Goal: Information Seeking & Learning: Learn about a topic

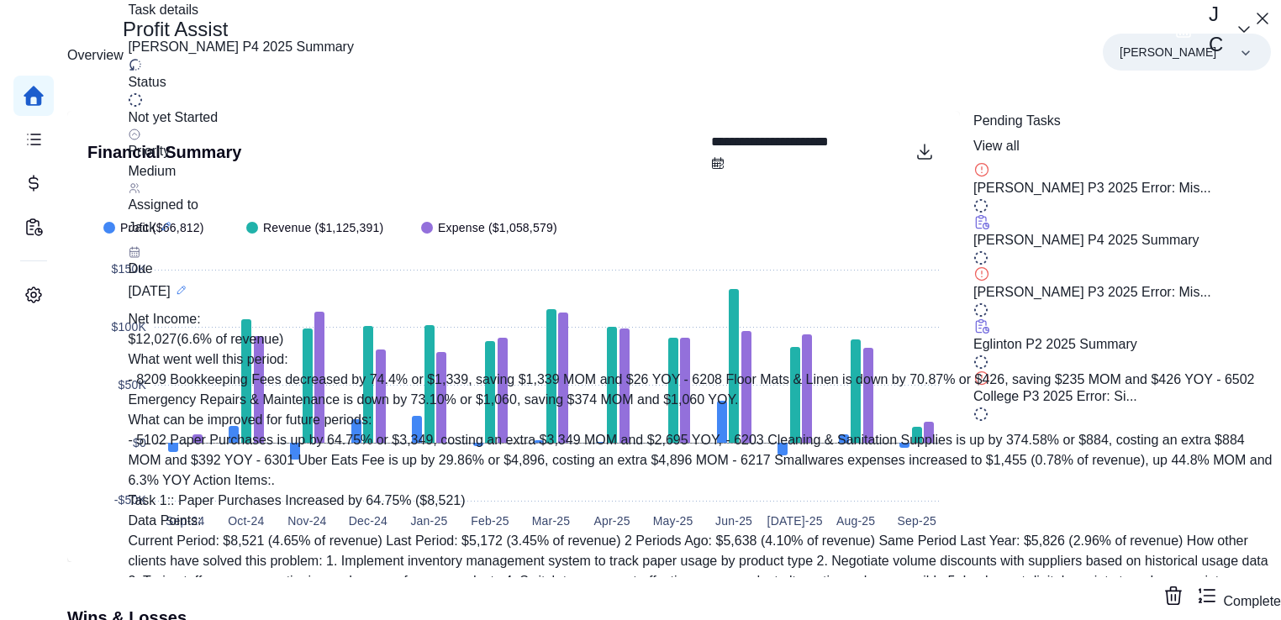
scroll to position [998, 0]
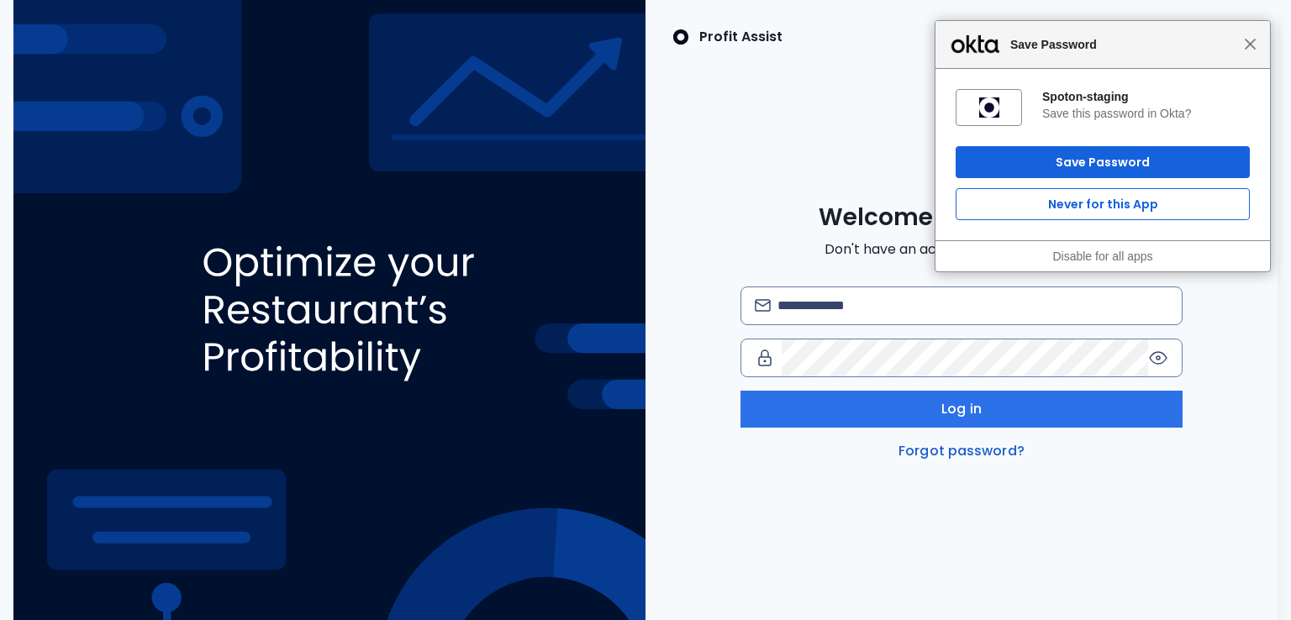
click at [1249, 44] on span "Close" at bounding box center [1250, 44] width 13 height 13
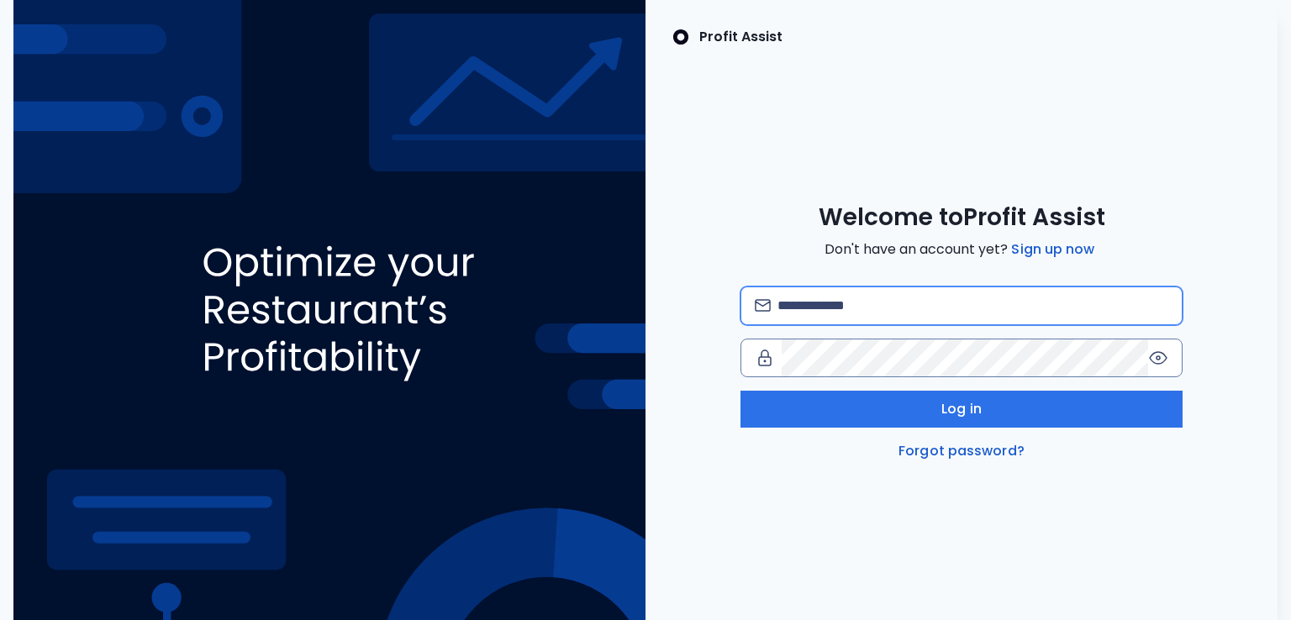
click at [825, 312] on input "email" at bounding box center [974, 305] width 392 height 37
type input "**********"
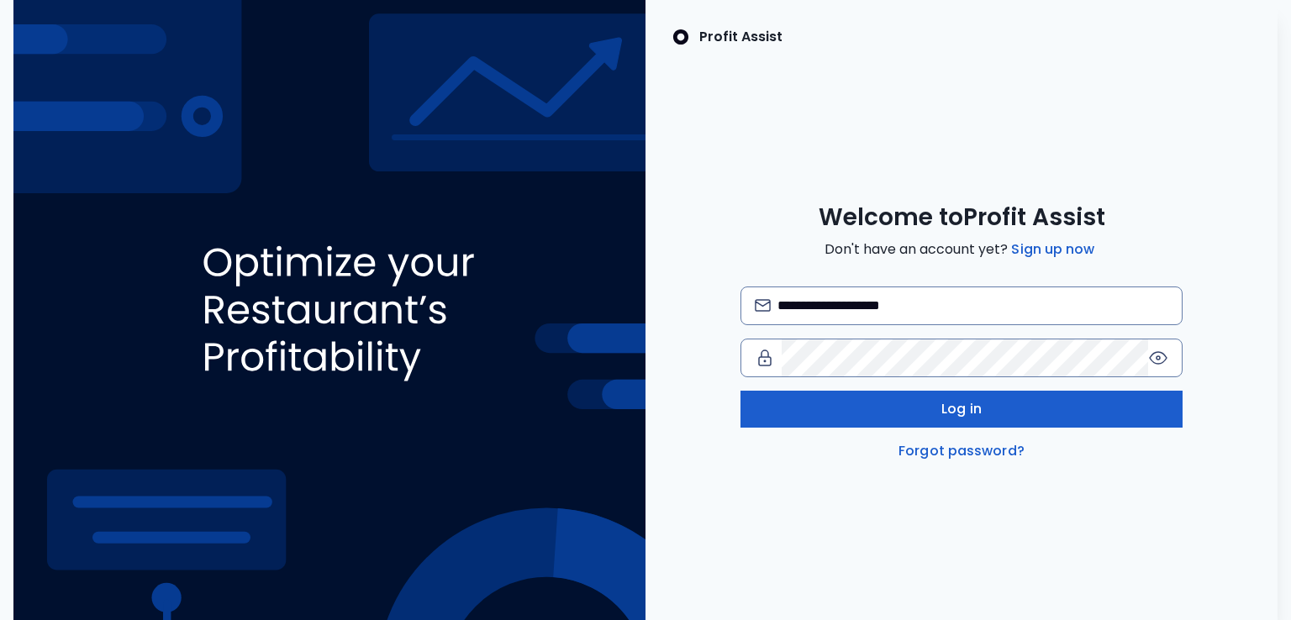
click at [878, 413] on button "Log in" at bounding box center [962, 409] width 443 height 37
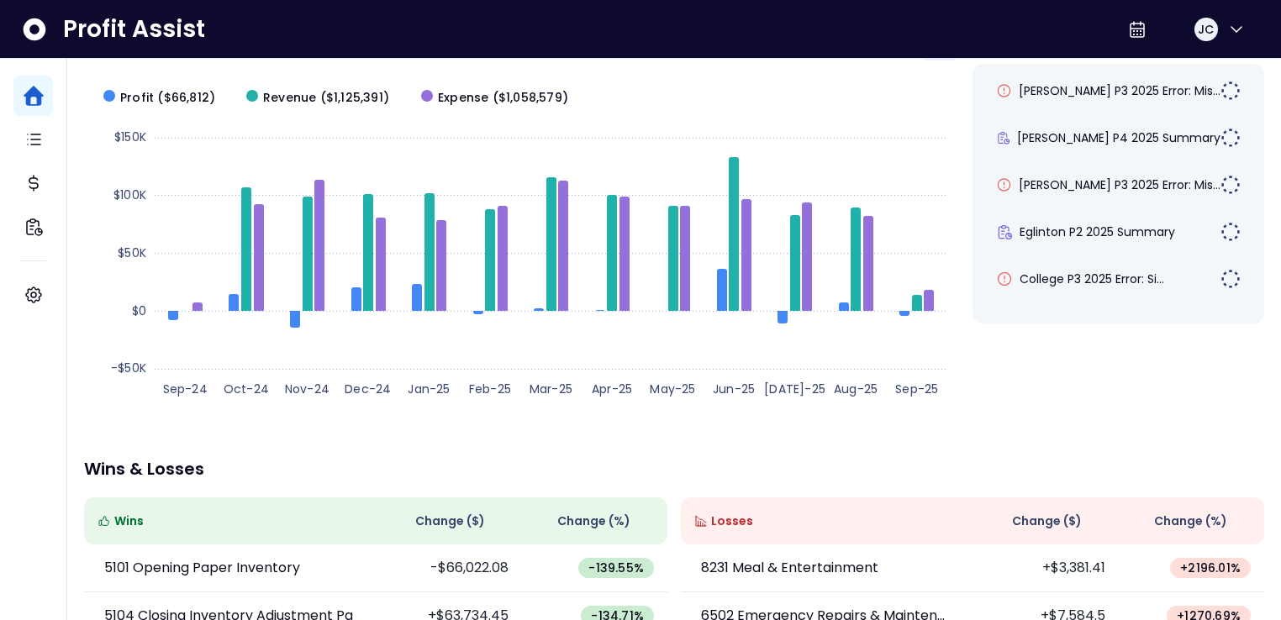
scroll to position [134, 0]
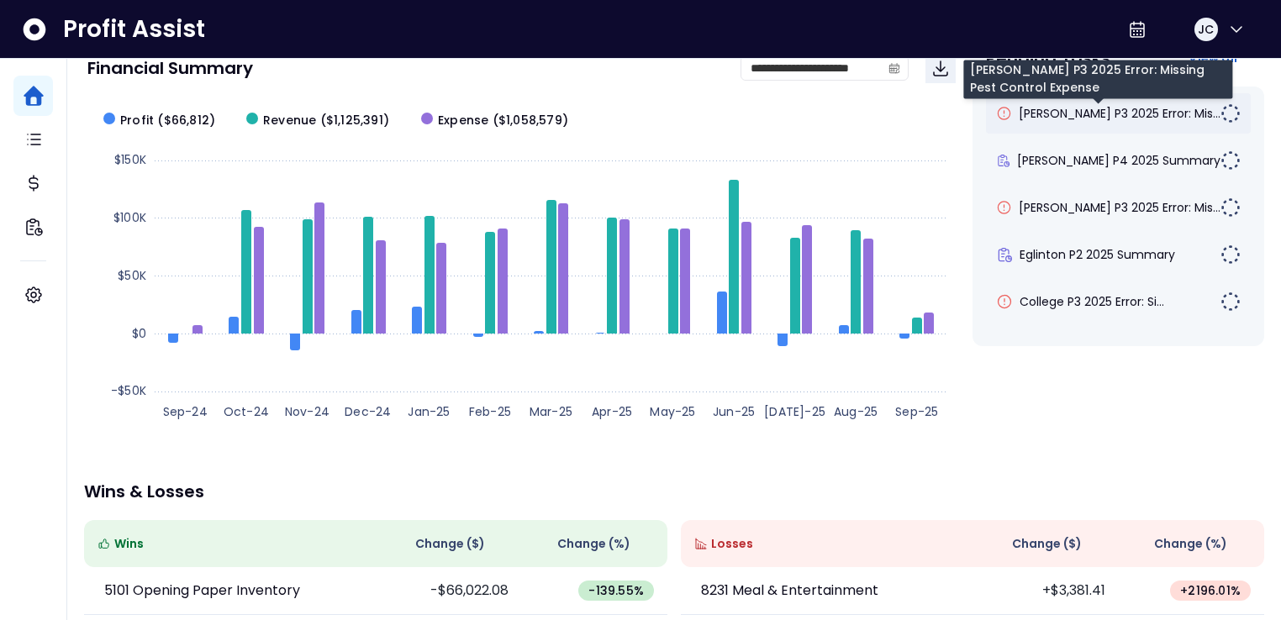
click at [1094, 118] on span "[PERSON_NAME] P3 2025 Error: Mis..." at bounding box center [1120, 113] width 202 height 17
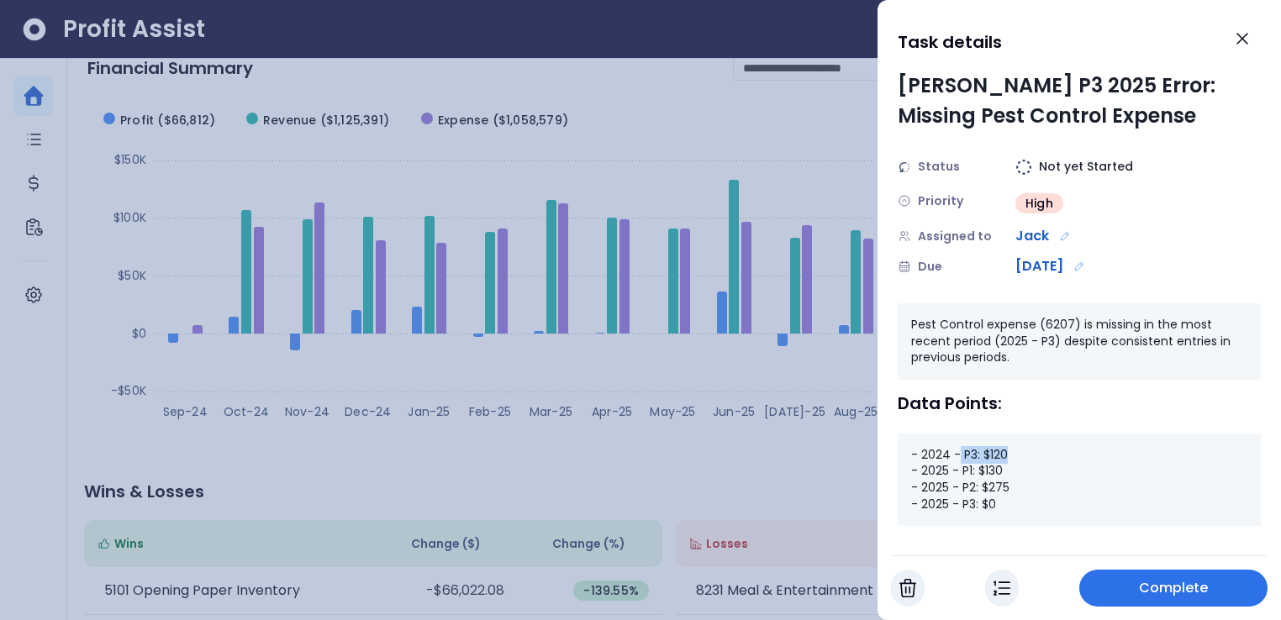
drag, startPoint x: 959, startPoint y: 456, endPoint x: 1016, endPoint y: 456, distance: 57.2
click at [1016, 456] on div "- 2024 - P3: $120 - 2025 - P1: $130 - 2025 - P2: $275 - 2025 - P3: $0" at bounding box center [1079, 480] width 363 height 92
drag, startPoint x: 955, startPoint y: 472, endPoint x: 1006, endPoint y: 472, distance: 51.3
click at [1006, 472] on div "- 2024 - P3: $120 - 2025 - P1: $130 - 2025 - P2: $275 - 2025 - P3: $0" at bounding box center [1079, 480] width 363 height 92
drag, startPoint x: 1000, startPoint y: 501, endPoint x: 957, endPoint y: 502, distance: 43.7
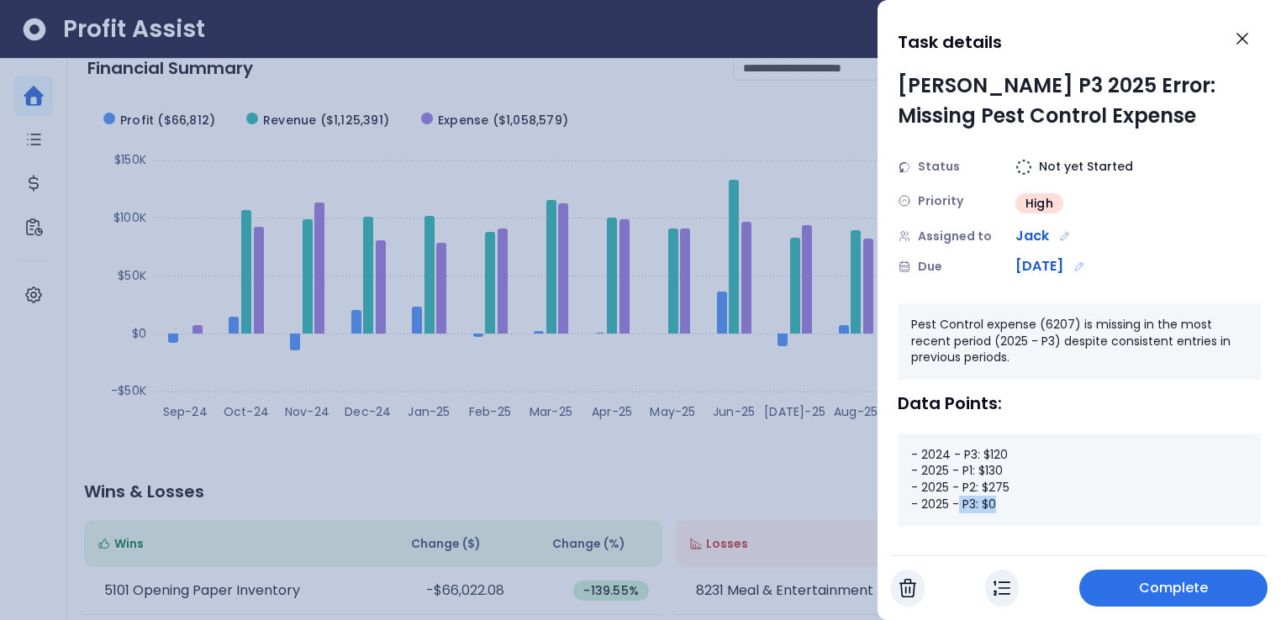
click at [957, 502] on div "- 2024 - P3: $120 - 2025 - P1: $130 - 2025 - P2: $275 - 2025 - P3: $0" at bounding box center [1079, 480] width 363 height 92
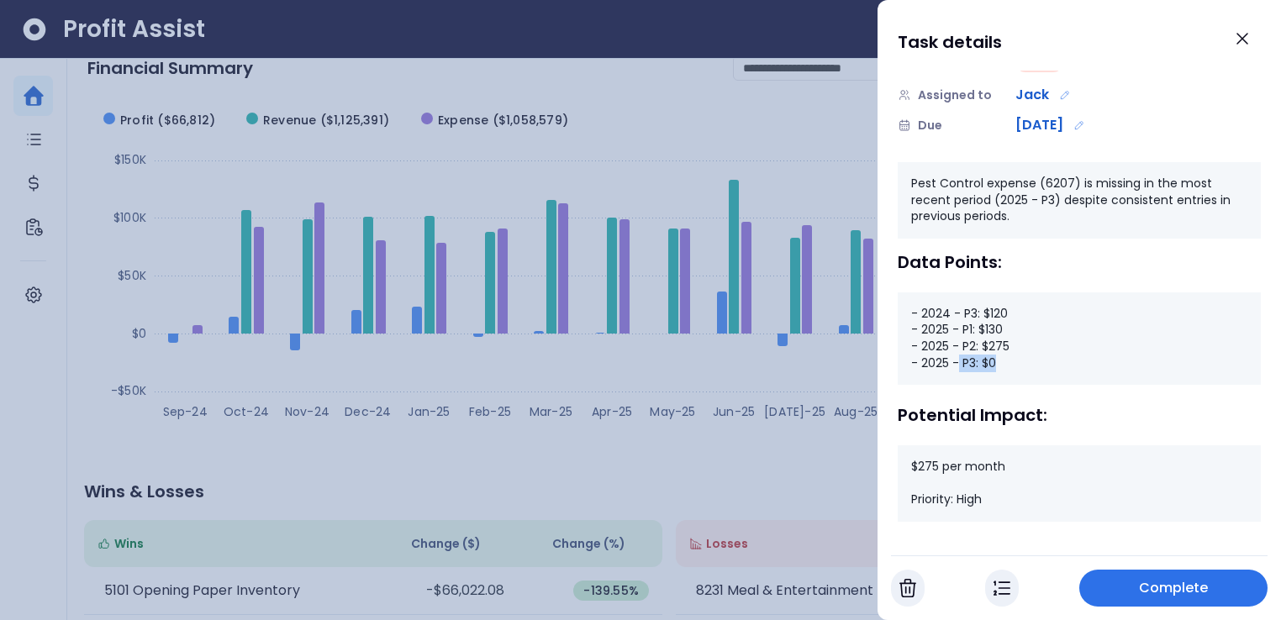
scroll to position [155, 0]
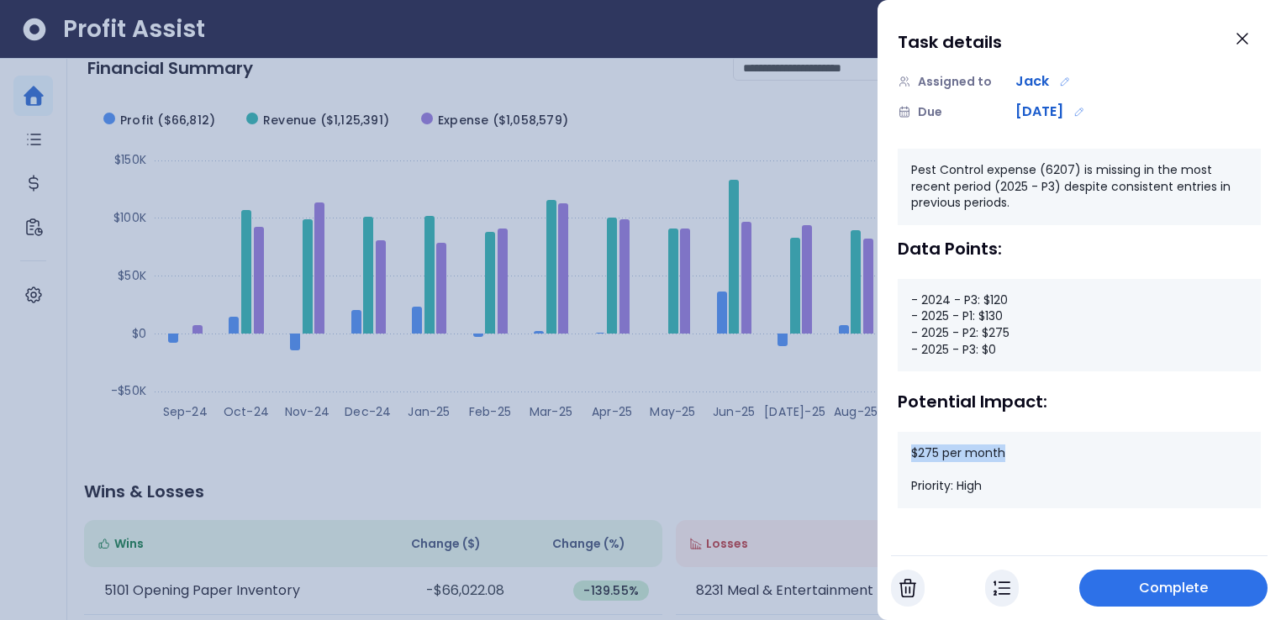
drag, startPoint x: 913, startPoint y: 457, endPoint x: 1004, endPoint y: 454, distance: 90.8
click at [1004, 454] on div "$275 per month Priority: High" at bounding box center [1079, 470] width 363 height 76
drag, startPoint x: 987, startPoint y: 334, endPoint x: 1011, endPoint y: 335, distance: 24.4
click at [1011, 335] on div "- 2024 - P3: $120 - 2025 - P1: $130 - 2025 - P2: $275 - 2025 - P3: $0" at bounding box center [1079, 325] width 363 height 92
click at [1235, 43] on icon "Close" at bounding box center [1242, 39] width 20 height 20
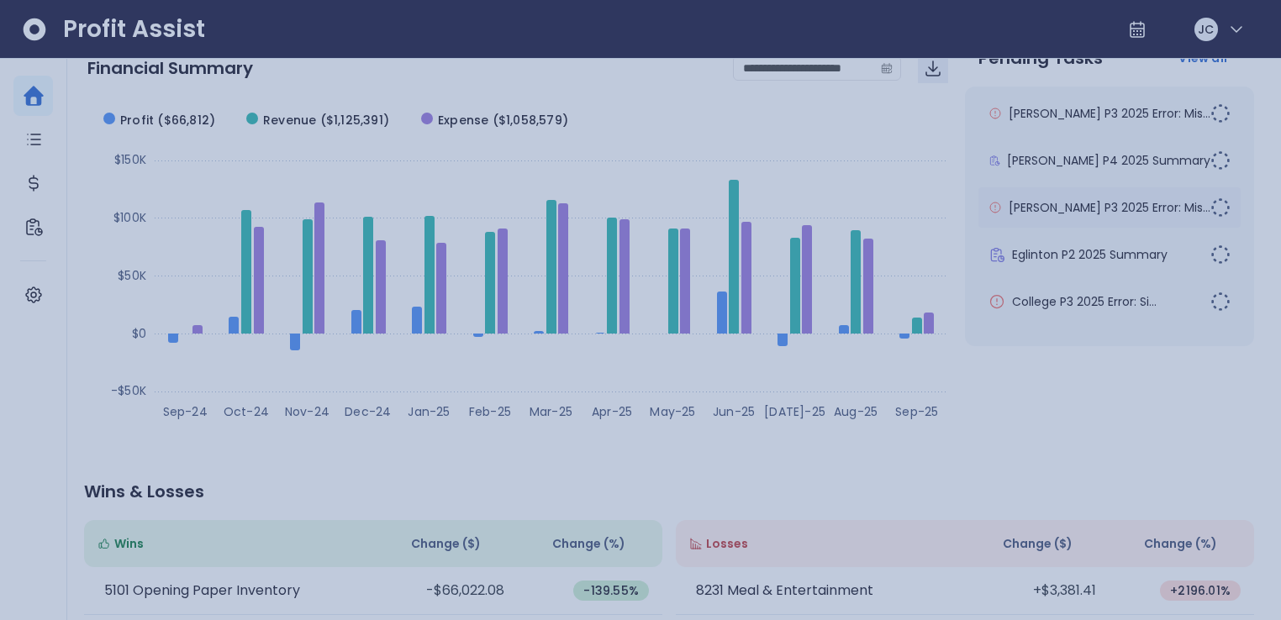
scroll to position [134, 0]
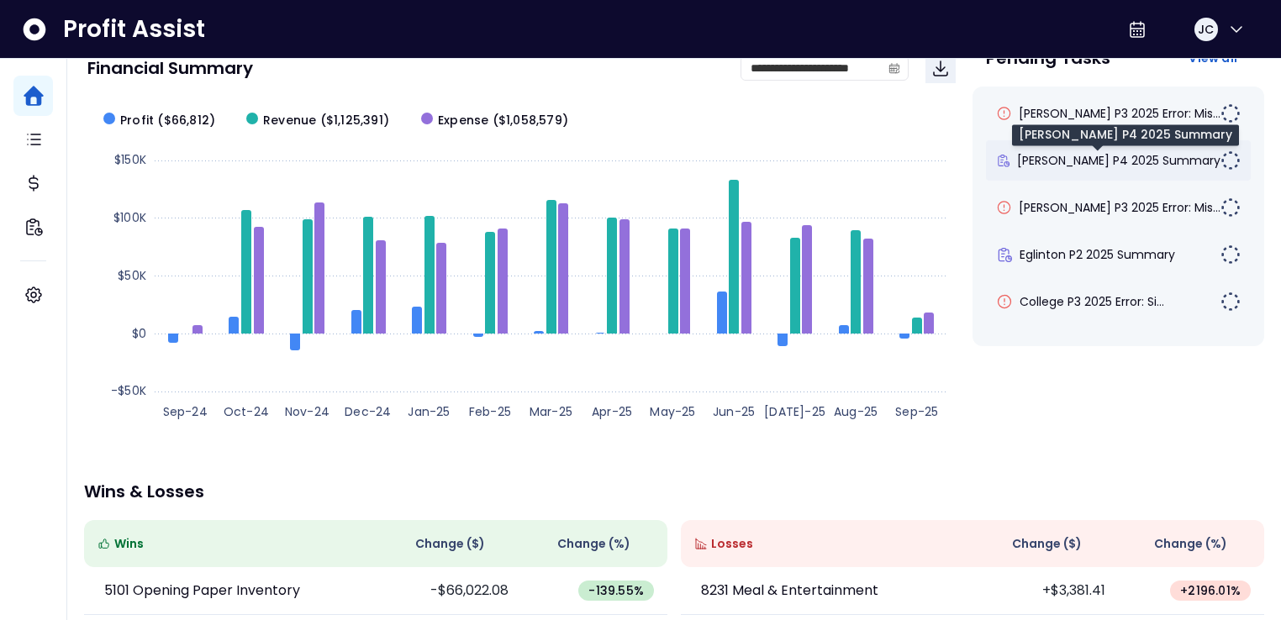
click at [1059, 159] on span "[PERSON_NAME] P4 2025 Summary" at bounding box center [1118, 160] width 203 height 17
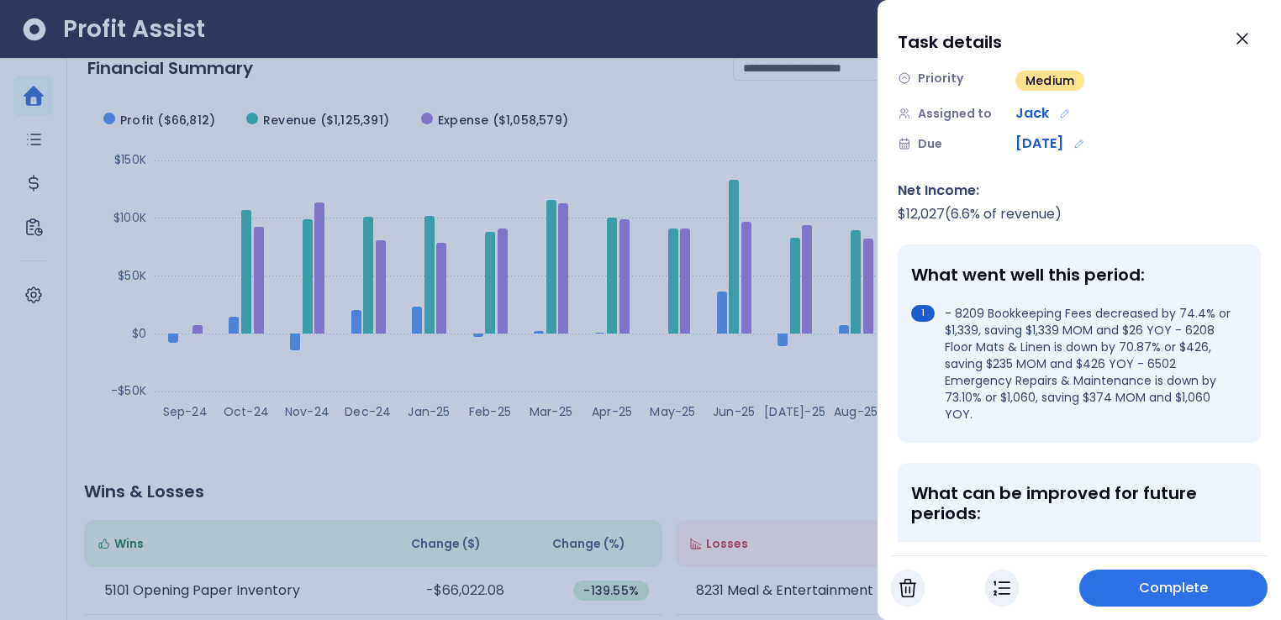
scroll to position [129, 0]
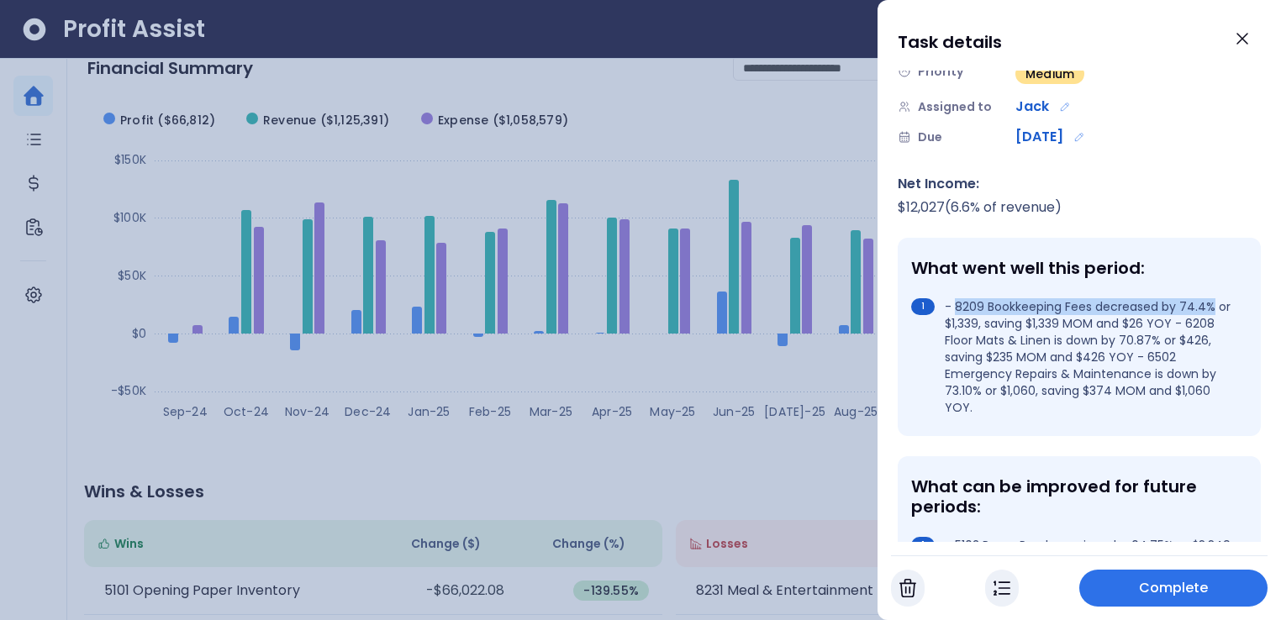
drag, startPoint x: 955, startPoint y: 277, endPoint x: 1212, endPoint y: 272, distance: 257.3
click at [1212, 298] on li "- 8209 Bookkeeping Fees decreased by 74.4% or $1,339, saving $1,339 MOM and $26…" at bounding box center [1076, 357] width 330 height 118
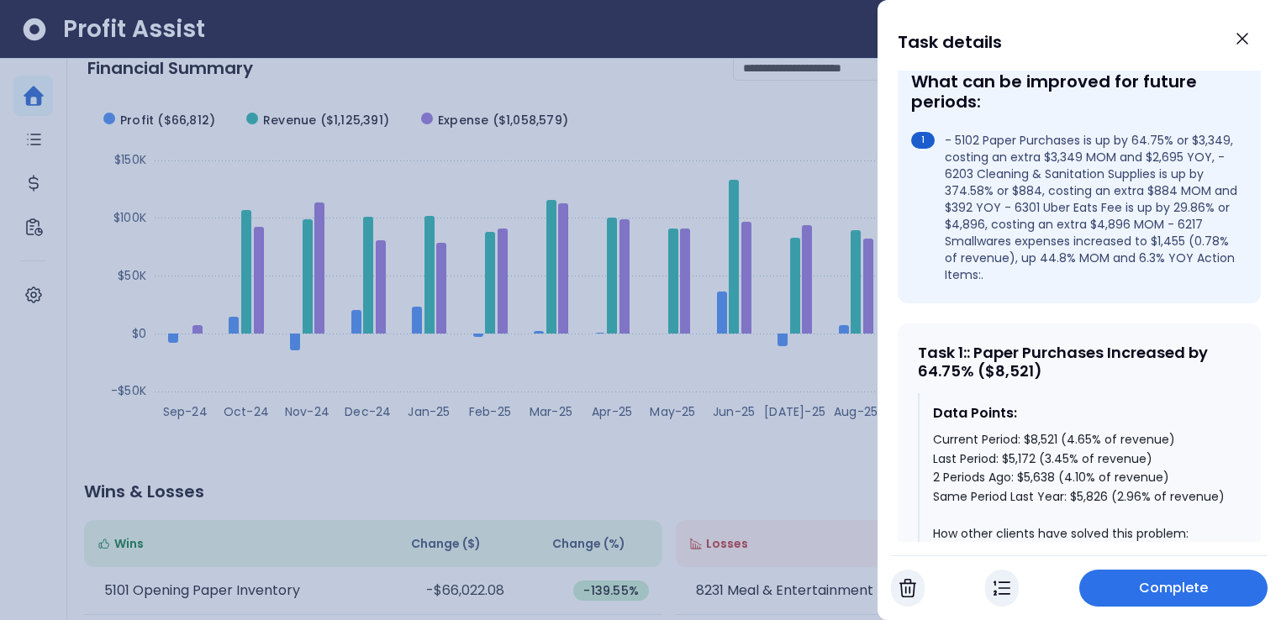
scroll to position [535, 0]
drag, startPoint x: 917, startPoint y: 323, endPoint x: 1047, endPoint y: 342, distance: 130.9
click at [1046, 343] on div "Task 1 : : Paper Purchases Increased by 64.75% ($8,521)" at bounding box center [1079, 361] width 323 height 36
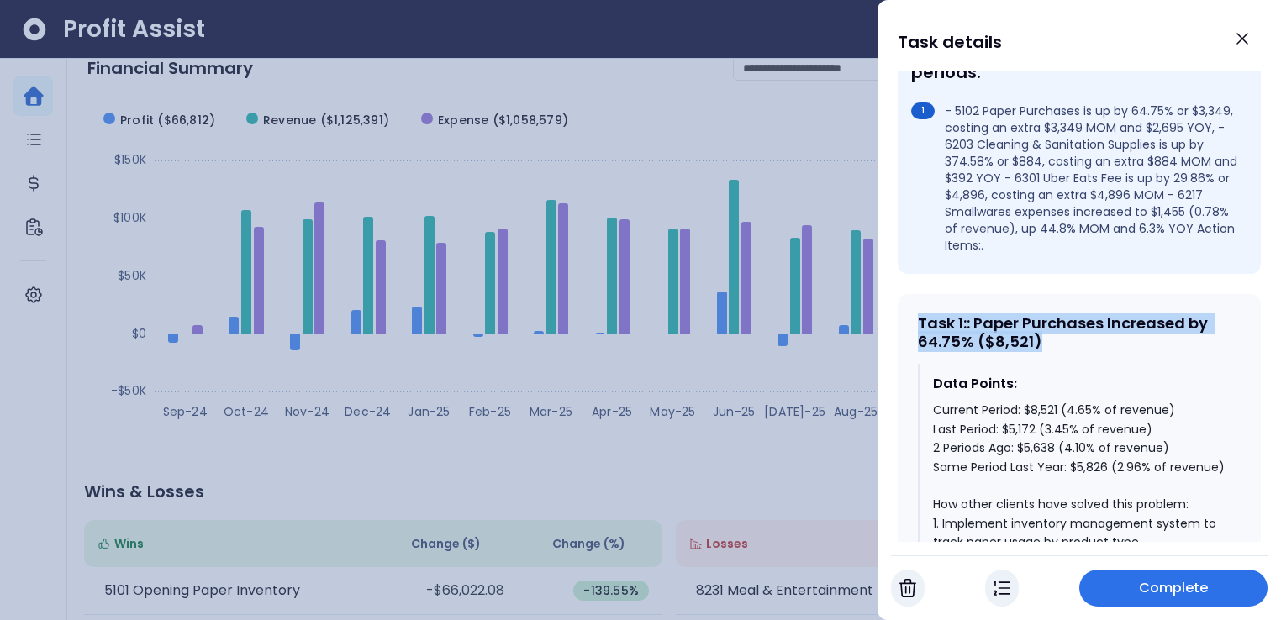
scroll to position [580, 0]
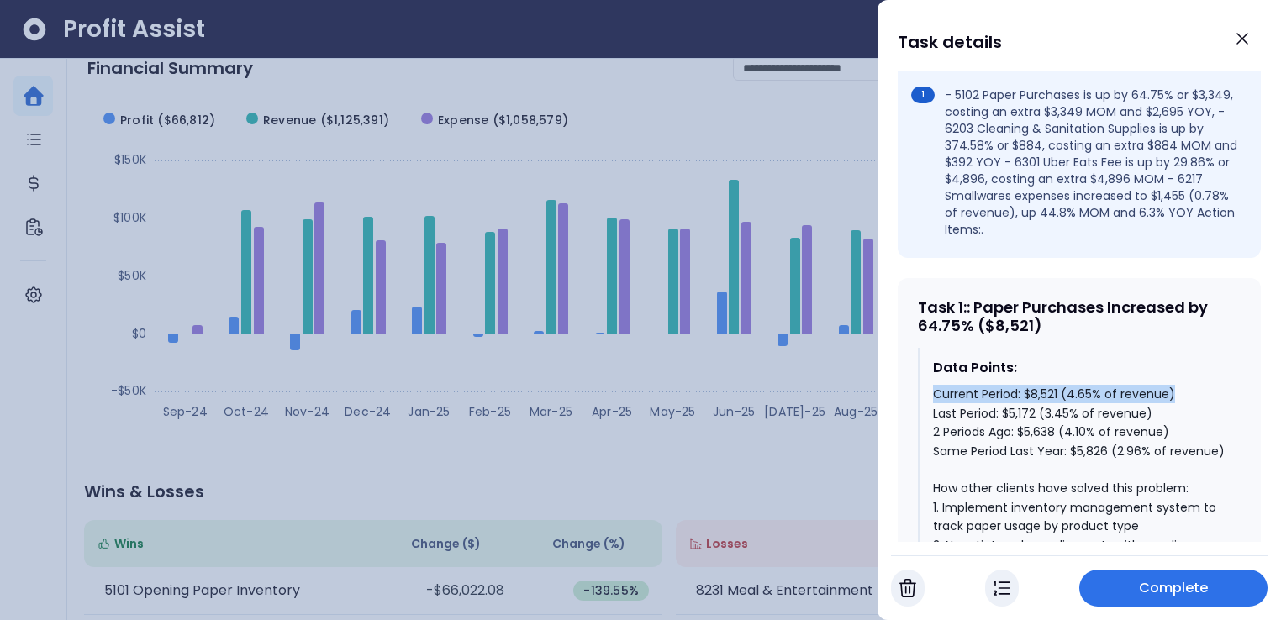
drag, startPoint x: 931, startPoint y: 367, endPoint x: 1185, endPoint y: 364, distance: 253.9
click at [1185, 364] on div "Data Points: Current Period: $8,521 (4.65% of revenue) Last Period: $5,172 (3.4…" at bounding box center [1079, 569] width 323 height 442
drag, startPoint x: 1030, startPoint y: 367, endPoint x: 1056, endPoint y: 367, distance: 26.1
click at [1056, 385] on div "Current Period: $8,521 (4.65% of revenue) Last Period: $5,172 (3.45% of revenue…" at bounding box center [1080, 582] width 294 height 395
drag, startPoint x: 1068, startPoint y: 366, endPoint x: 1163, endPoint y: 367, distance: 95.0
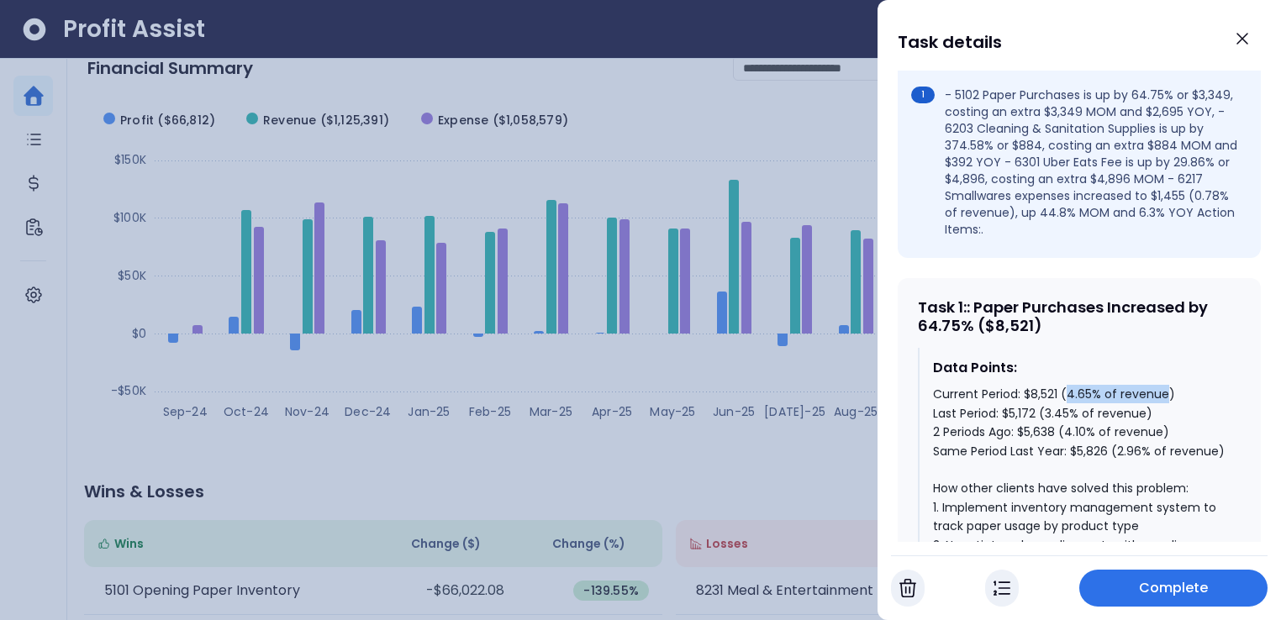
click at [1163, 385] on div "Current Period: $8,521 (4.65% of revenue) Last Period: $5,172 (3.45% of revenue…" at bounding box center [1080, 582] width 294 height 395
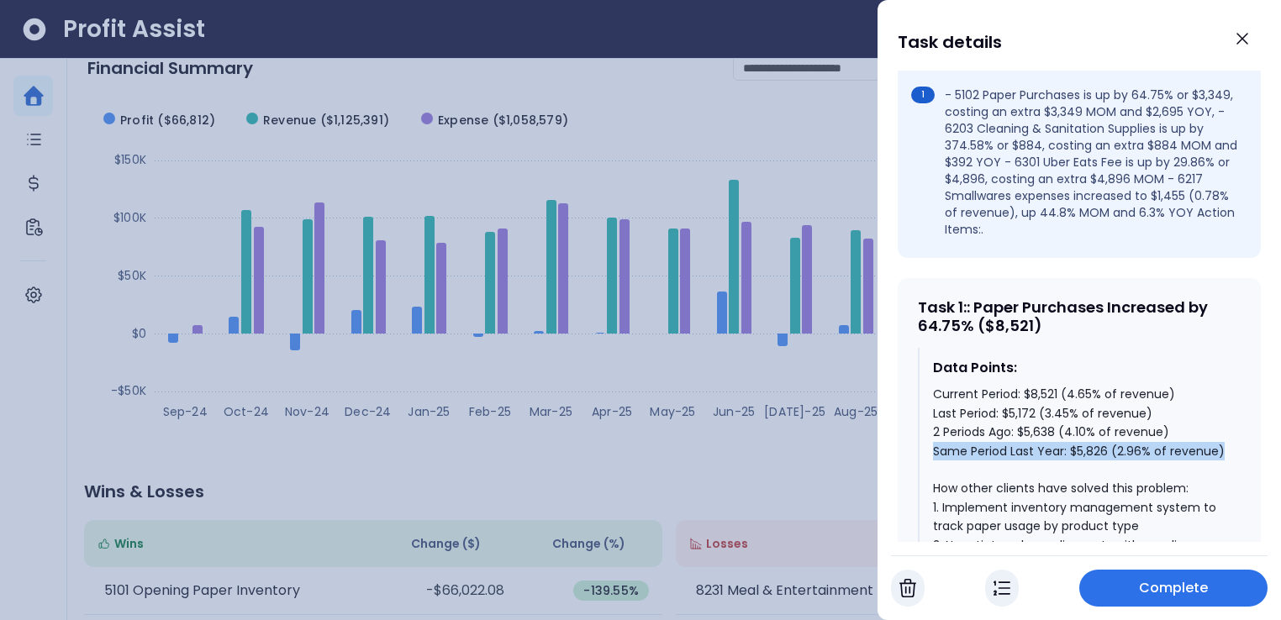
drag, startPoint x: 936, startPoint y: 419, endPoint x: 1154, endPoint y: 437, distance: 219.3
click at [1154, 437] on div "Current Period: $8,521 (4.65% of revenue) Last Period: $5,172 (3.45% of revenue…" at bounding box center [1080, 582] width 294 height 395
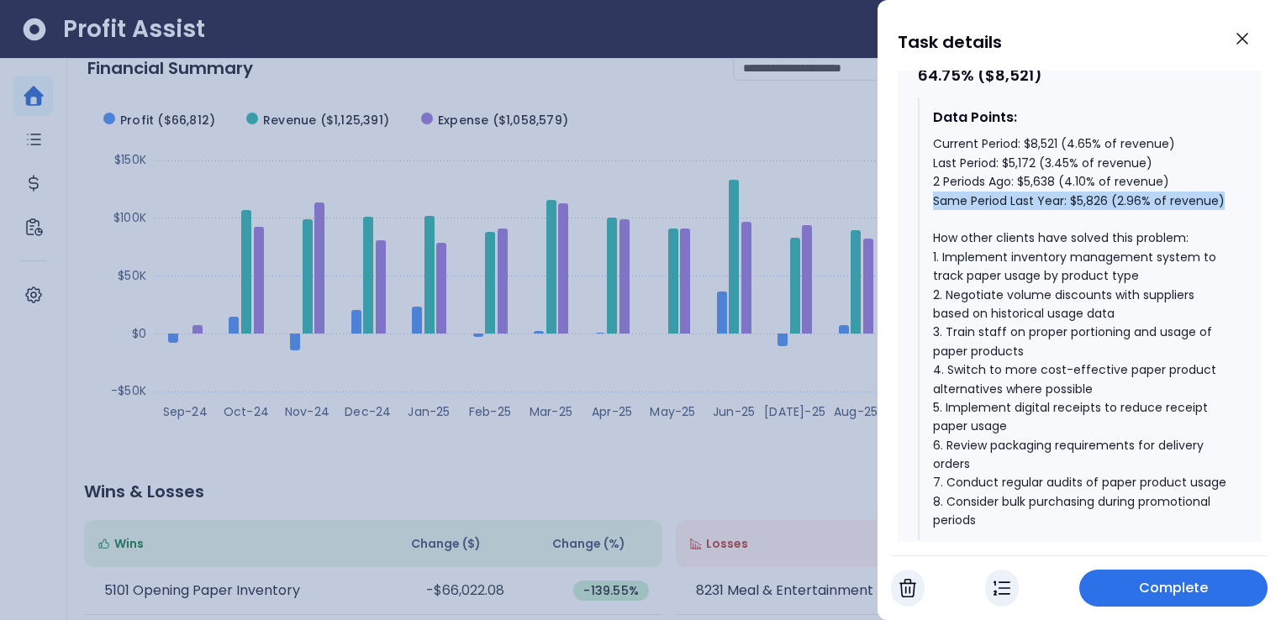
scroll to position [831, 0]
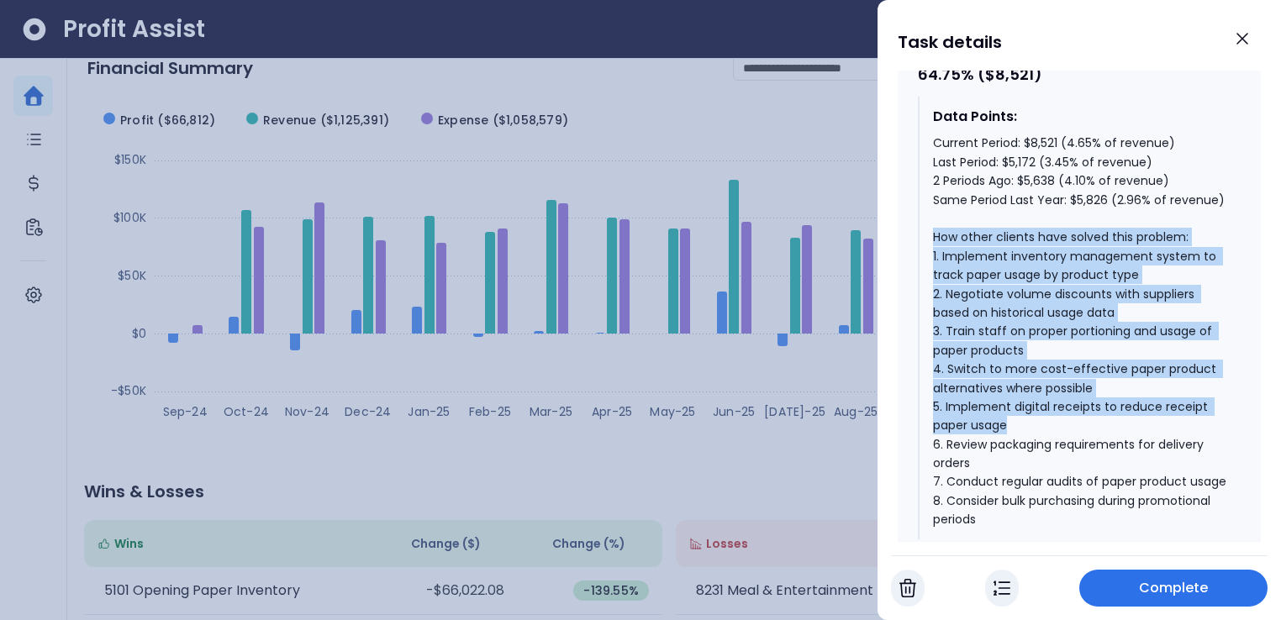
drag, startPoint x: 935, startPoint y: 226, endPoint x: 1068, endPoint y: 421, distance: 236.0
click at [1067, 422] on div "Current Period: $8,521 (4.65% of revenue) Last Period: $5,172 (3.45% of revenue…" at bounding box center [1080, 331] width 294 height 395
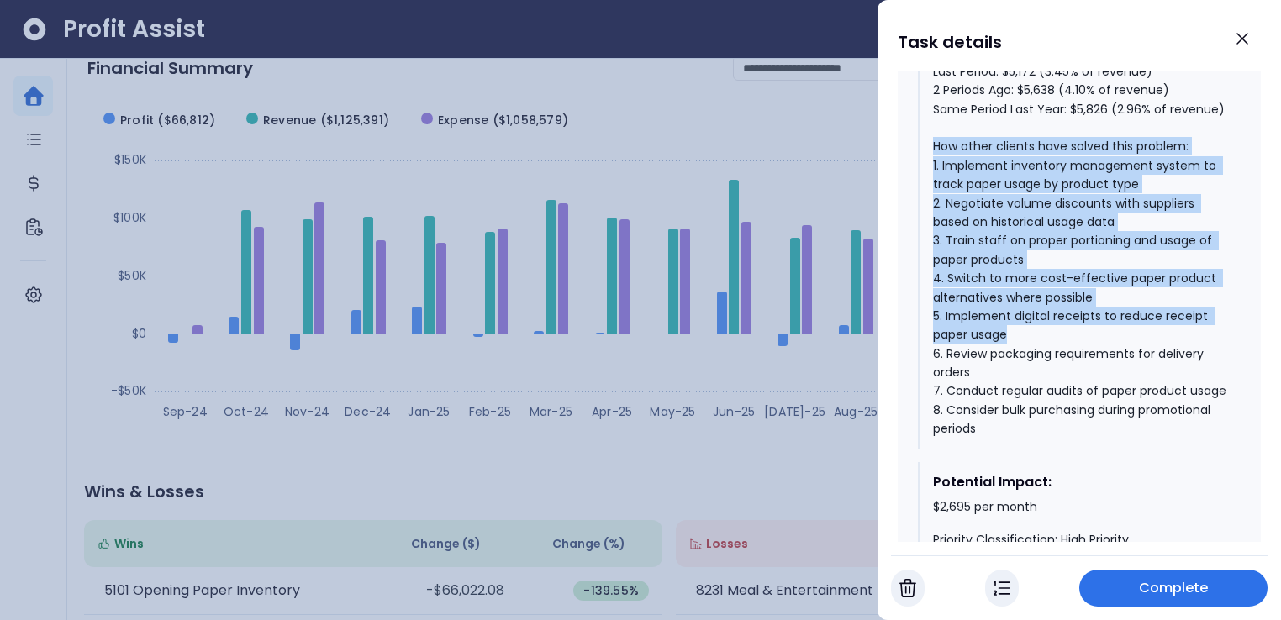
scroll to position [987, 0]
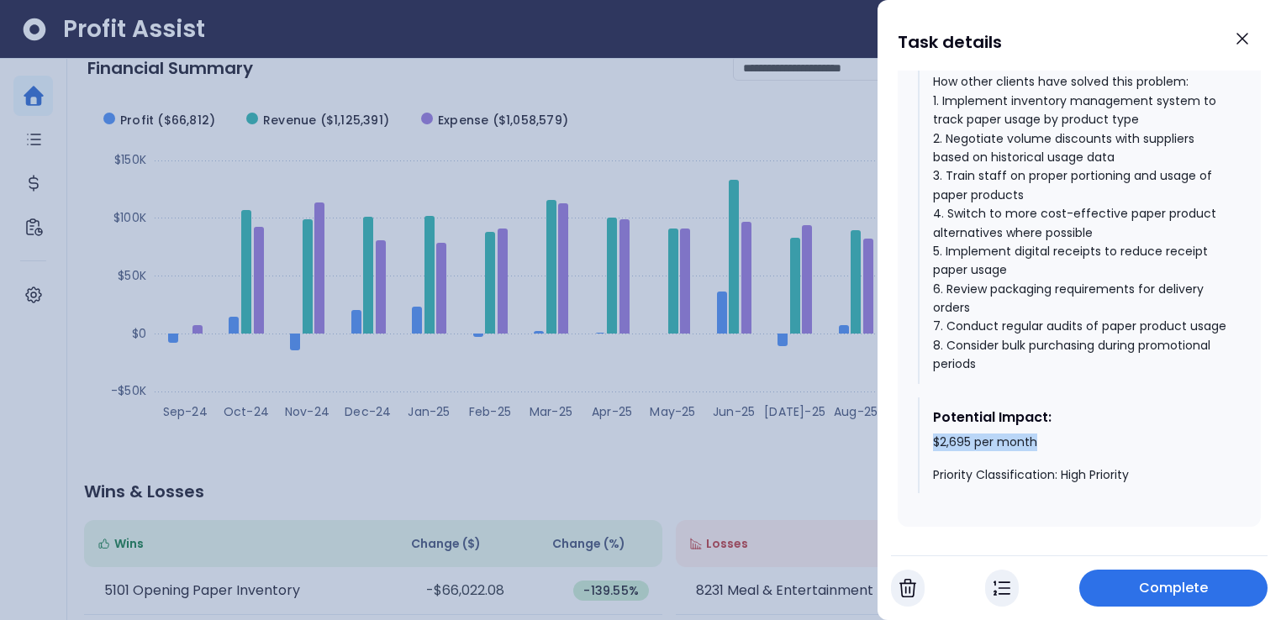
drag, startPoint x: 930, startPoint y: 453, endPoint x: 1070, endPoint y: 458, distance: 140.5
click at [1070, 458] on div "Potential Impact: $2,695 per month Priority Classification: High Priority" at bounding box center [1079, 446] width 323 height 97
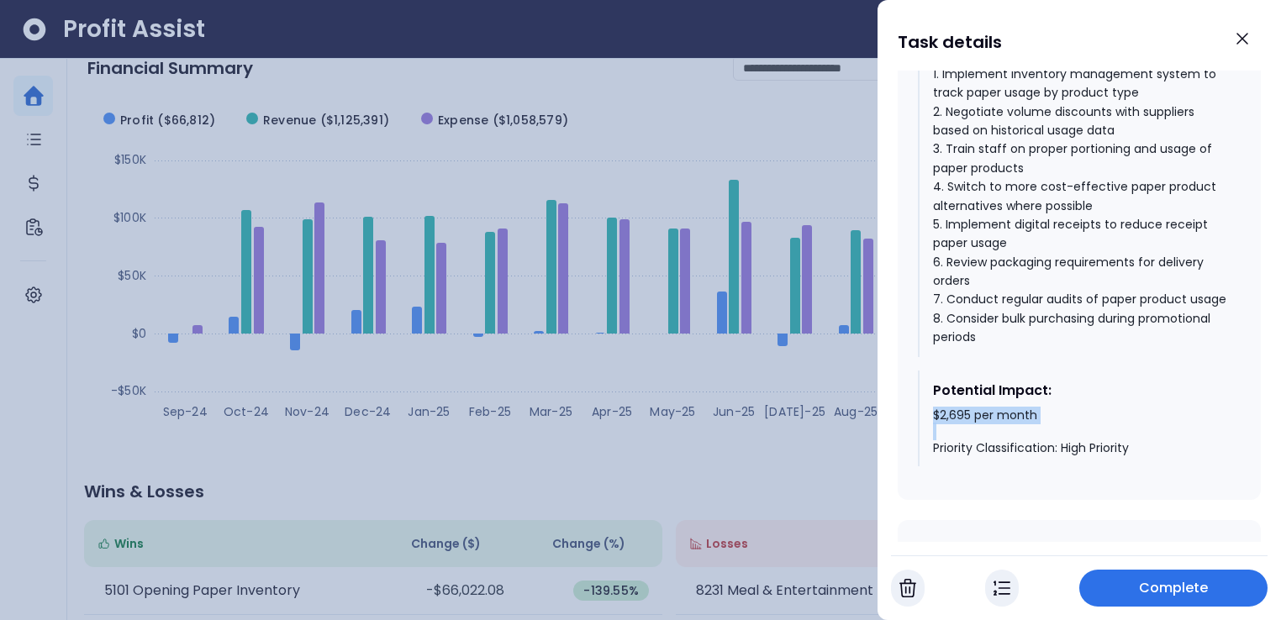
scroll to position [1015, 0]
click at [1240, 46] on icon "Close" at bounding box center [1242, 39] width 20 height 20
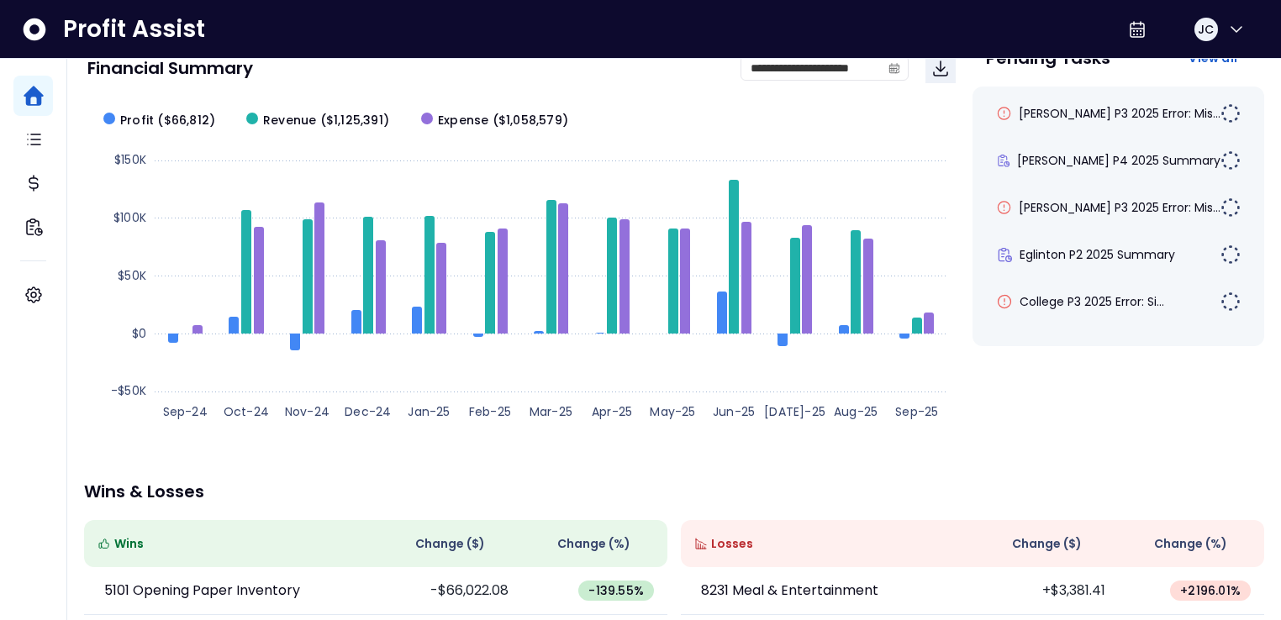
scroll to position [0, 0]
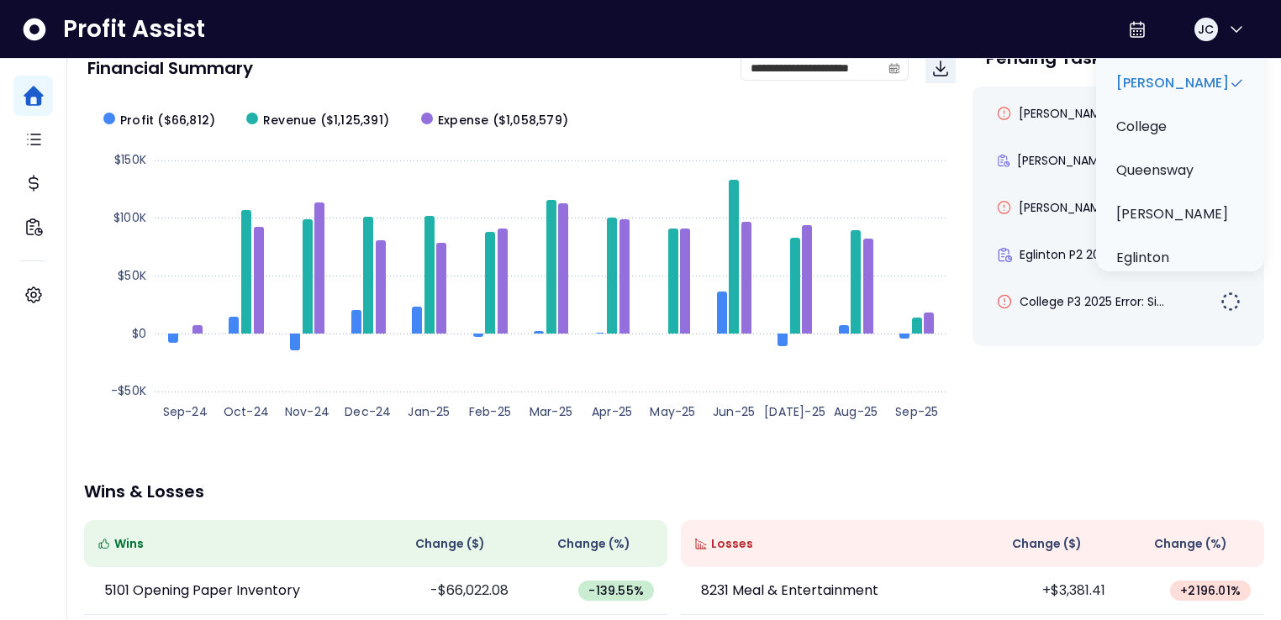
click at [611, 163] on div "**********" at bounding box center [674, 422] width 1214 height 995
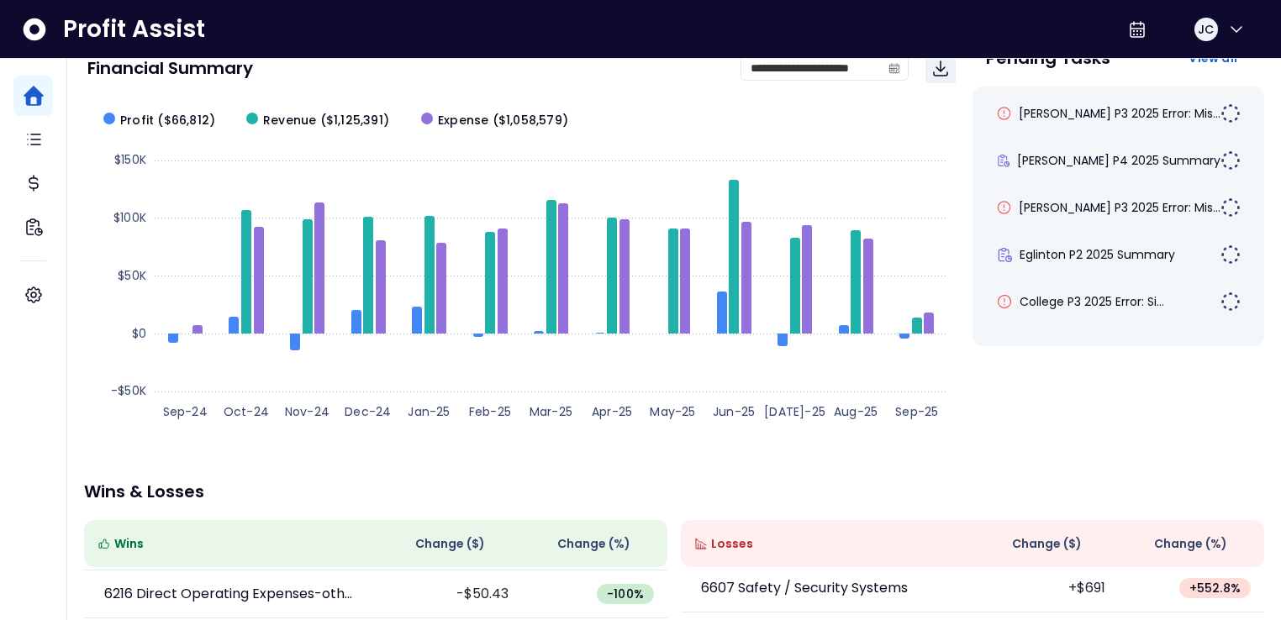
scroll to position [382, 0]
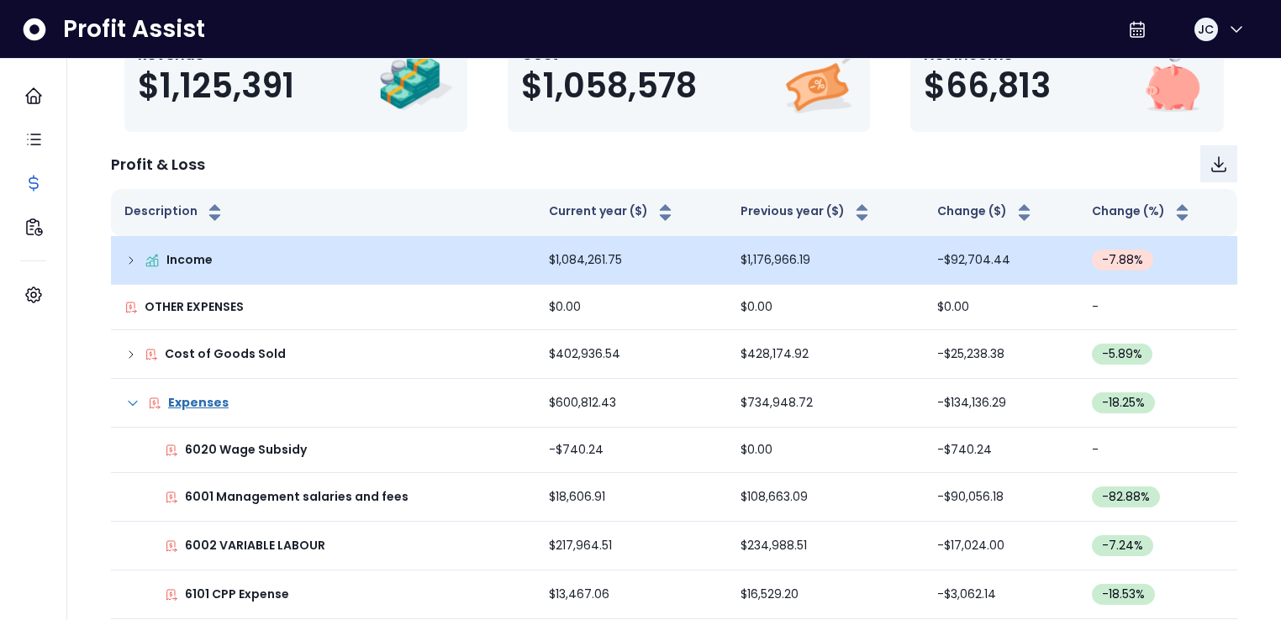
click at [127, 267] on icon at bounding box center [130, 260] width 13 height 13
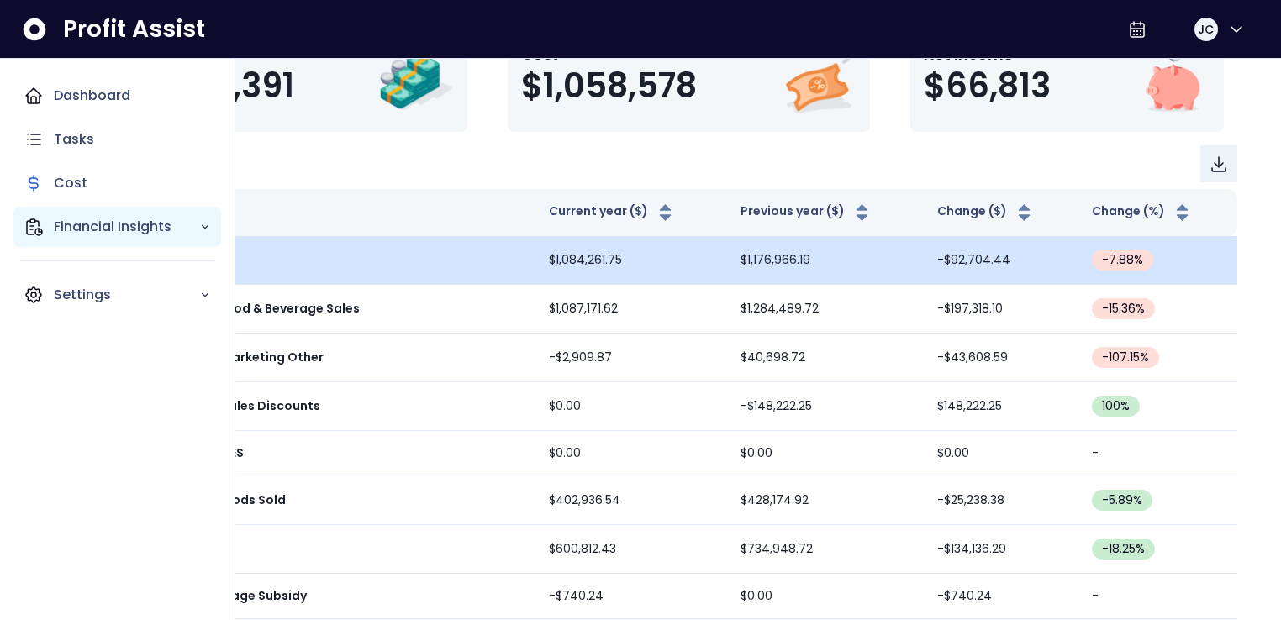
click at [87, 223] on p "Financial Insights" at bounding box center [126, 227] width 145 height 20
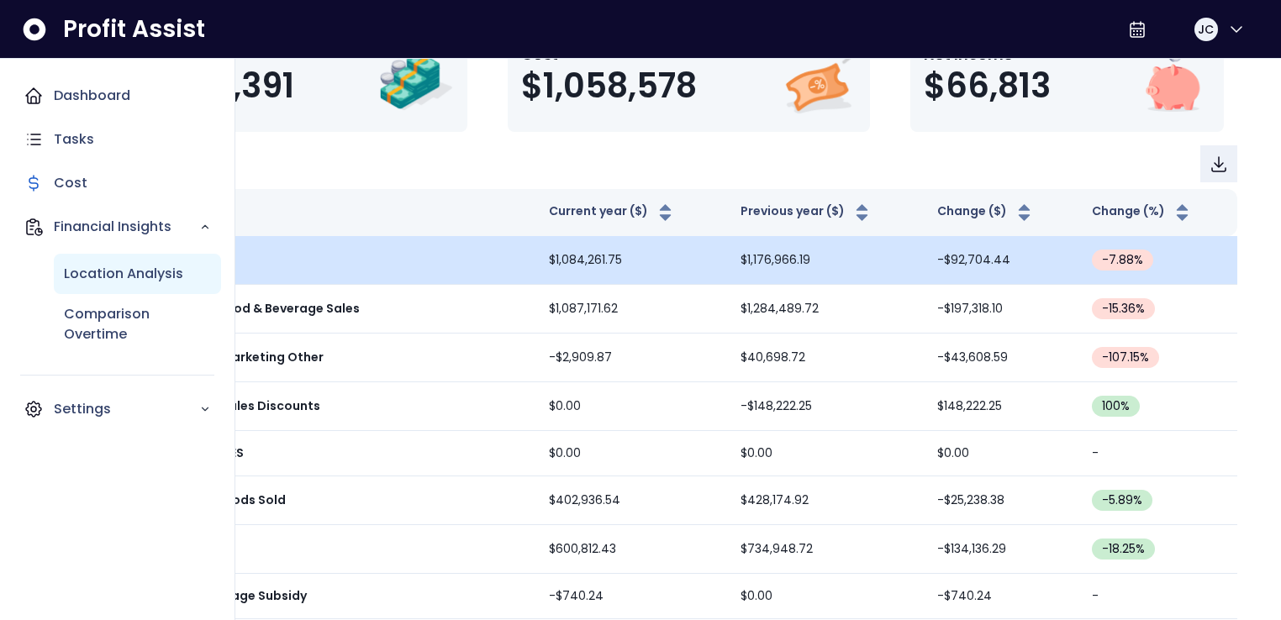
click at [127, 272] on p "Location Analysis" at bounding box center [123, 274] width 119 height 20
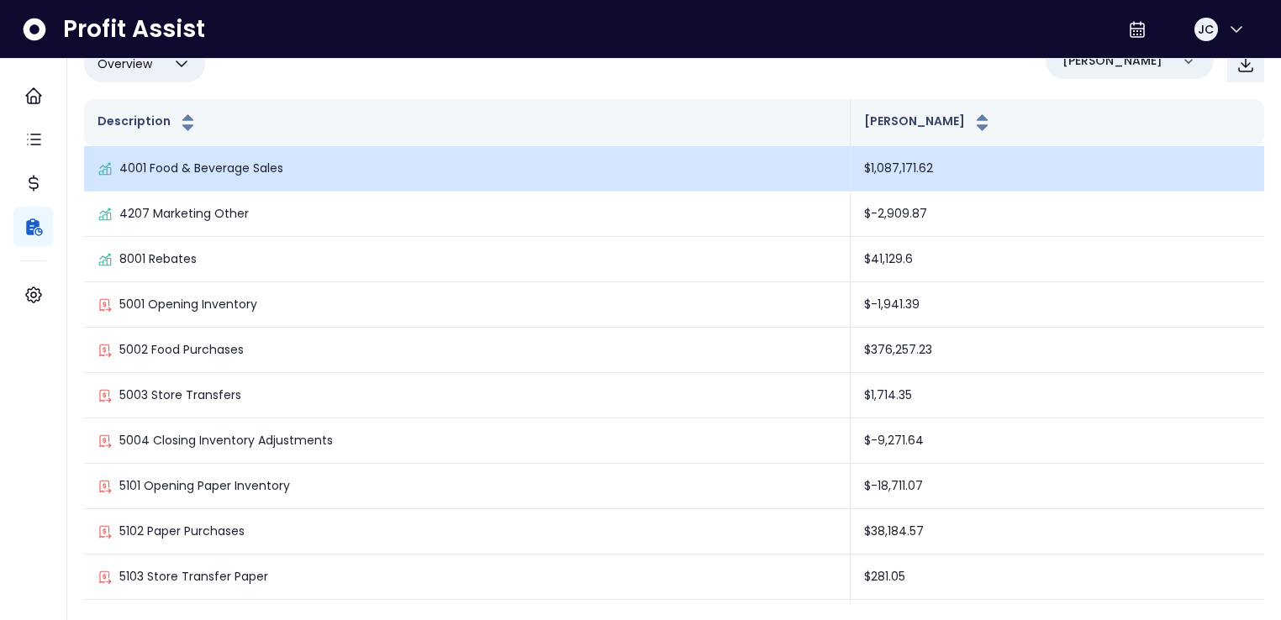
click at [161, 177] on p "4001 Food & Beverage Sales" at bounding box center [201, 169] width 164 height 18
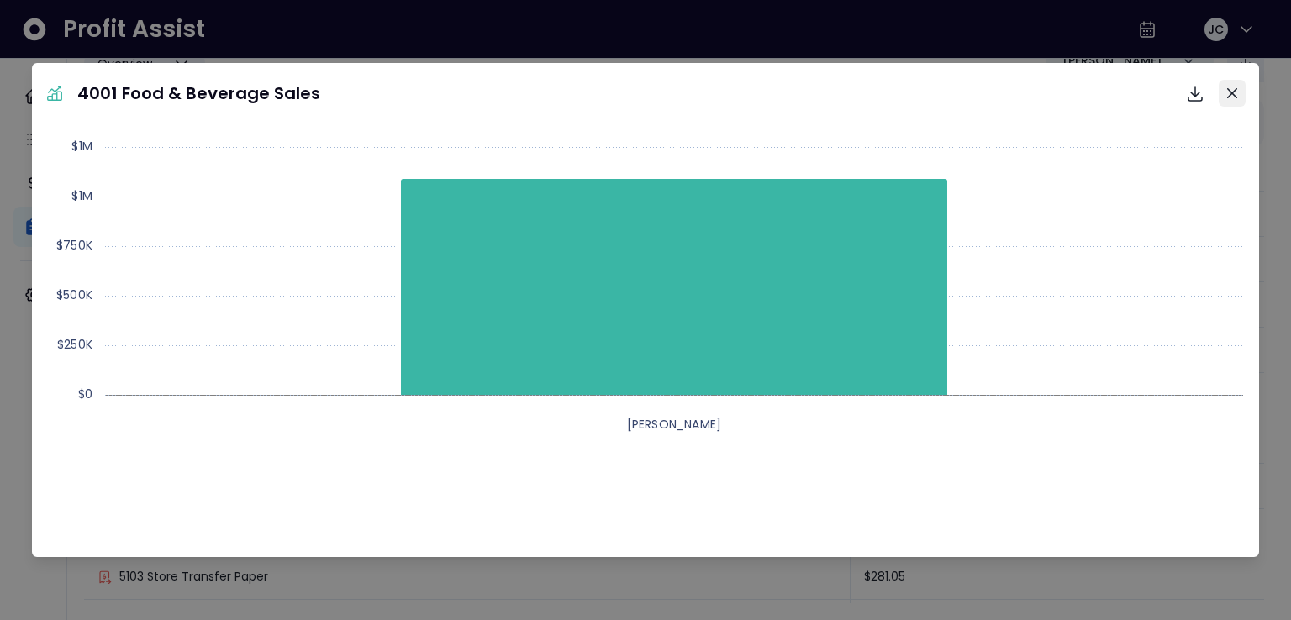
click at [1238, 91] on button "Close" at bounding box center [1232, 93] width 27 height 27
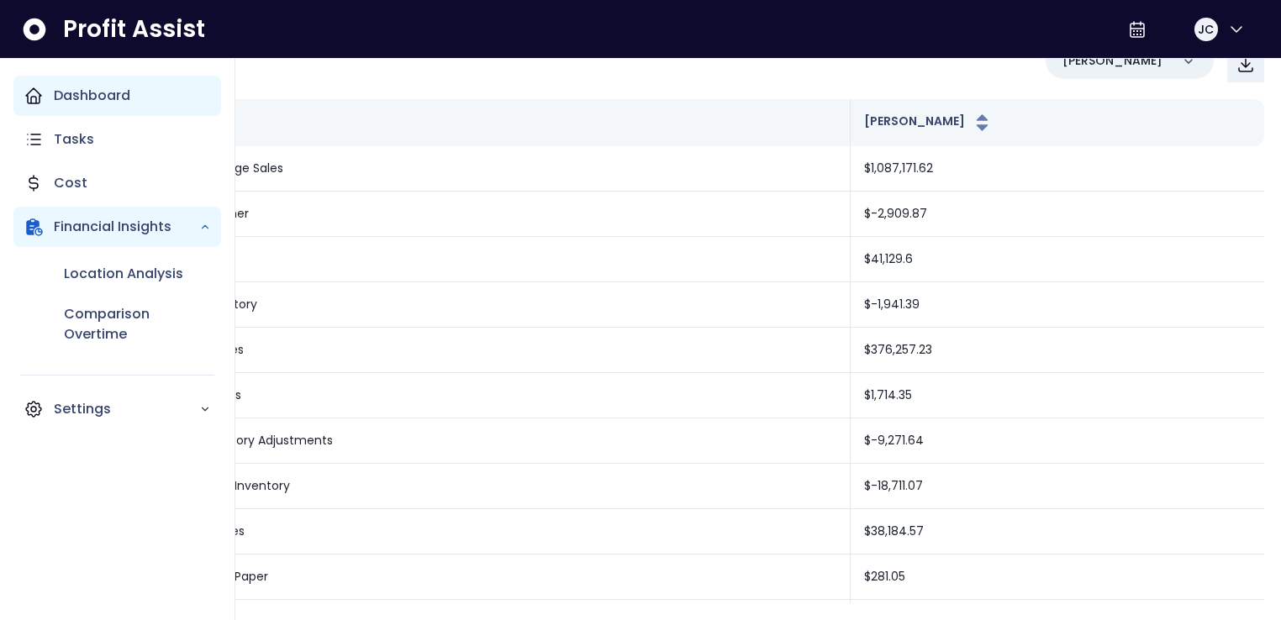
click at [54, 103] on p "Dashboard" at bounding box center [92, 96] width 76 height 20
